Goal: Transaction & Acquisition: Purchase product/service

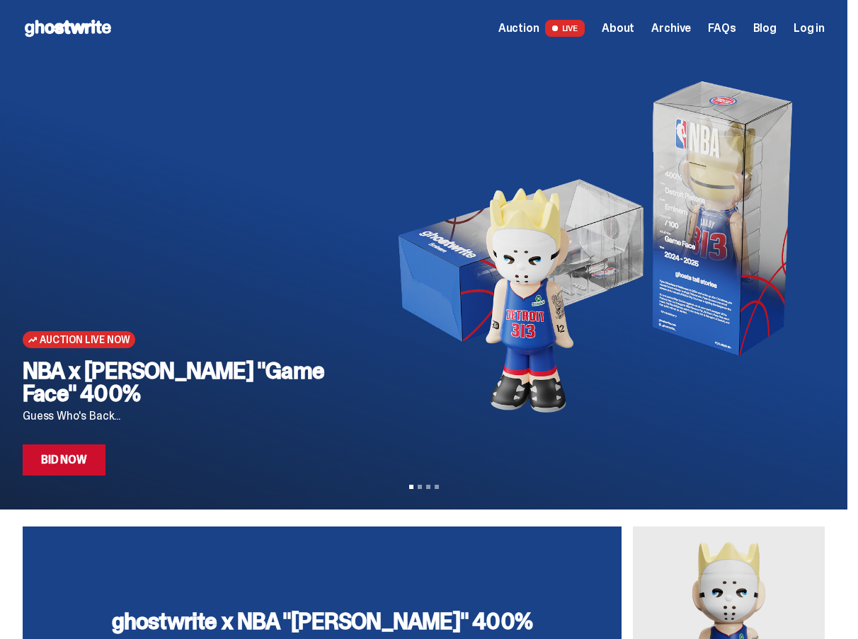
click at [638, 44] on div "Open main menu Home Auction LIVE About Archive FAQs Blog Log in" at bounding box center [423, 28] width 847 height 57
click at [634, 27] on span "About" at bounding box center [618, 28] width 33 height 11
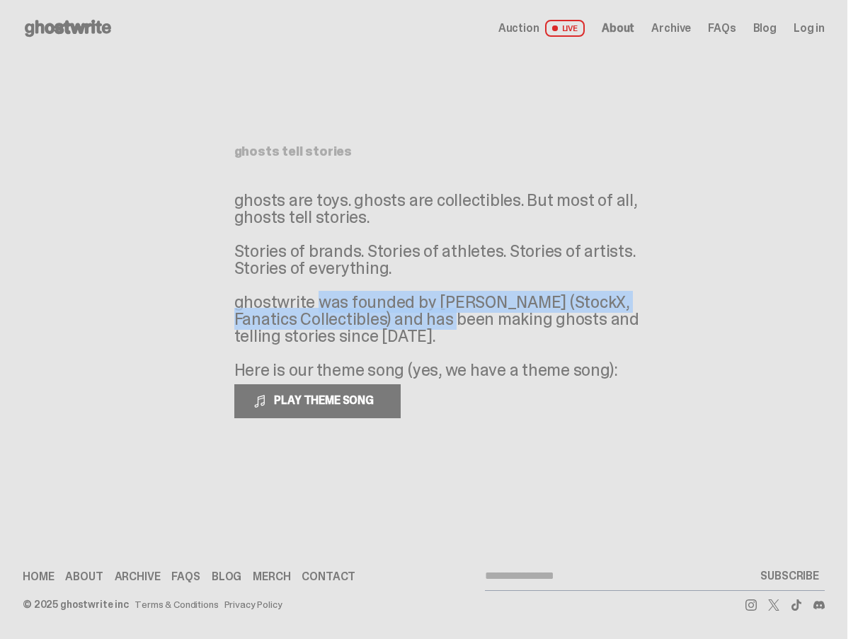
drag, startPoint x: 238, startPoint y: 301, endPoint x: 332, endPoint y: 321, distance: 95.5
click at [332, 321] on p "ghosts are toys. ghosts are collectibles. But most of all, ghosts tell stories.…" at bounding box center [446, 285] width 425 height 187
copy p "ghostwrite was founded by [PERSON_NAME] (StockX, Fanatics Collectibles)"
click at [87, 21] on icon at bounding box center [68, 28] width 91 height 23
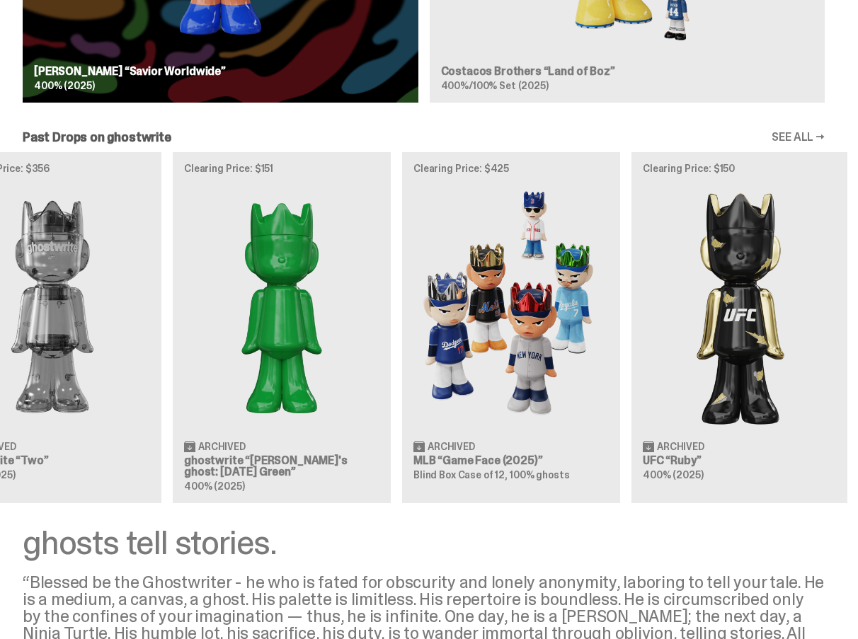
scroll to position [0, 552]
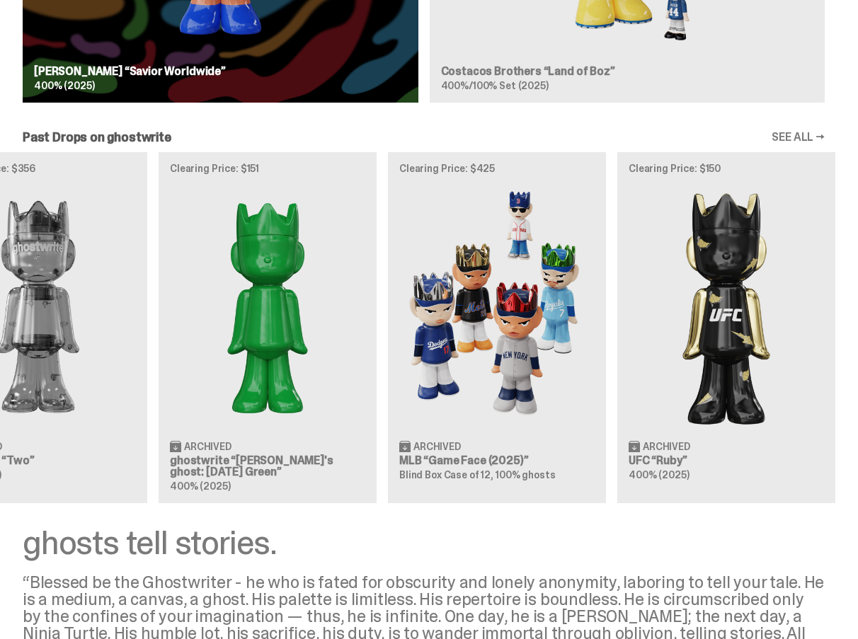
click at [818, 142] on link "SEE ALL →" at bounding box center [797, 137] width 53 height 11
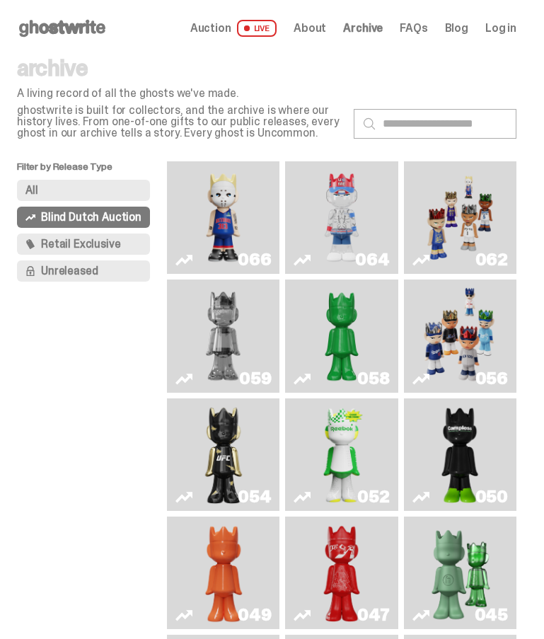
click at [235, 195] on img "Eminem" at bounding box center [223, 217] width 81 height 101
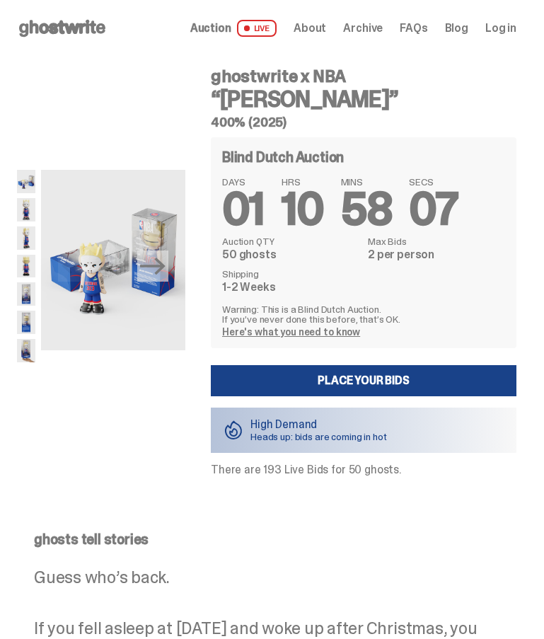
click at [28, 270] on img at bounding box center [26, 266] width 18 height 23
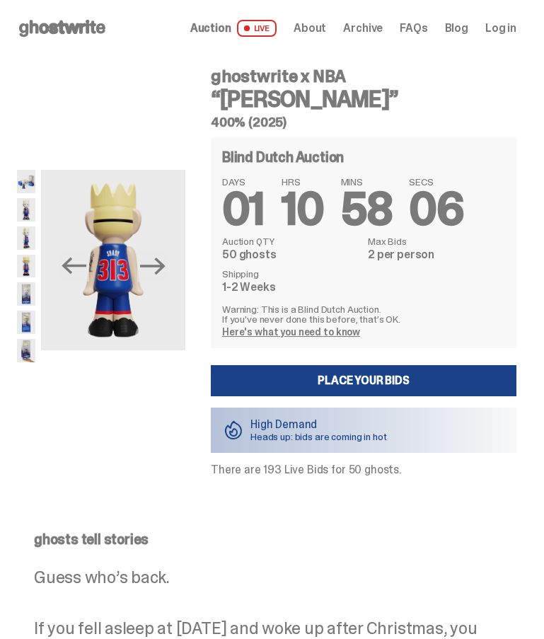
click at [18, 303] on img at bounding box center [26, 293] width 18 height 23
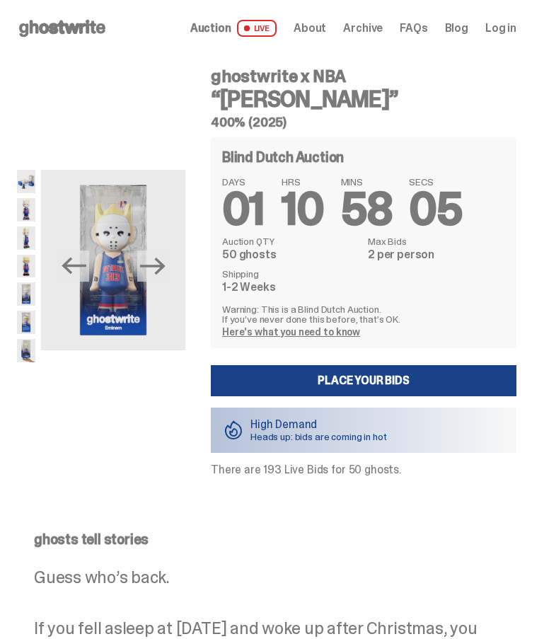
click at [24, 326] on img at bounding box center [26, 322] width 18 height 23
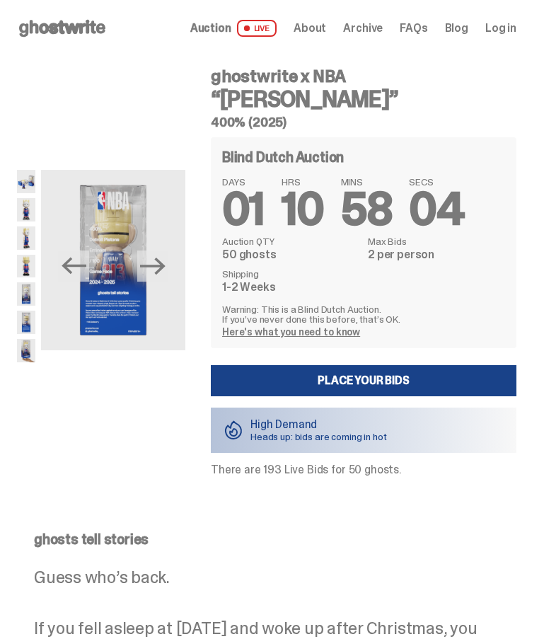
click at [27, 352] on img at bounding box center [26, 350] width 18 height 23
